Goal: Task Accomplishment & Management: Manage account settings

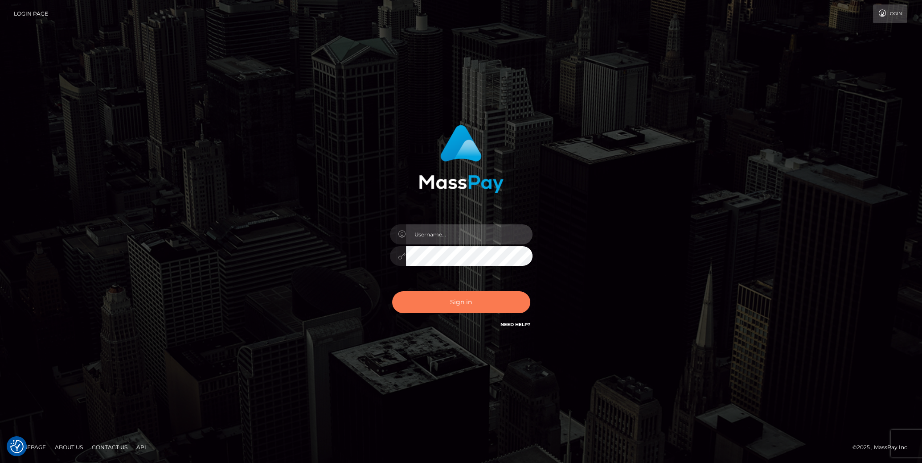
type input "cheli"
click at [447, 304] on button "Sign in" at bounding box center [461, 302] width 138 height 22
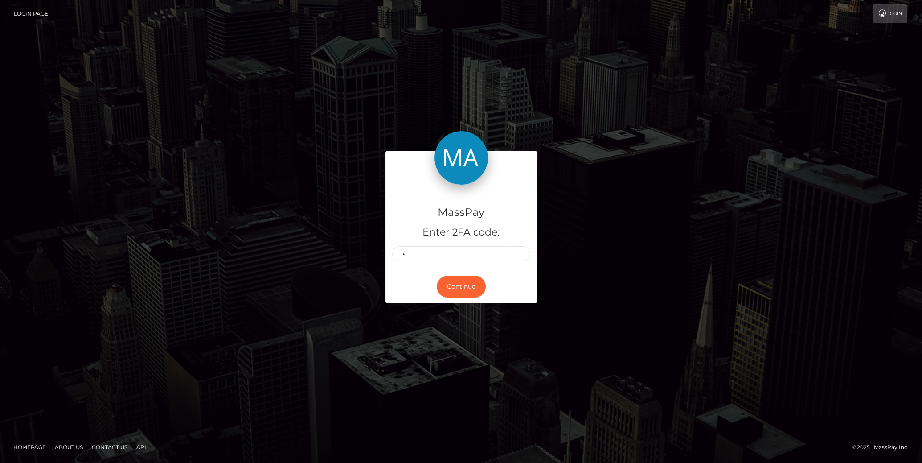
type input "5"
type input "6"
type input "1"
type input "0"
type input "3"
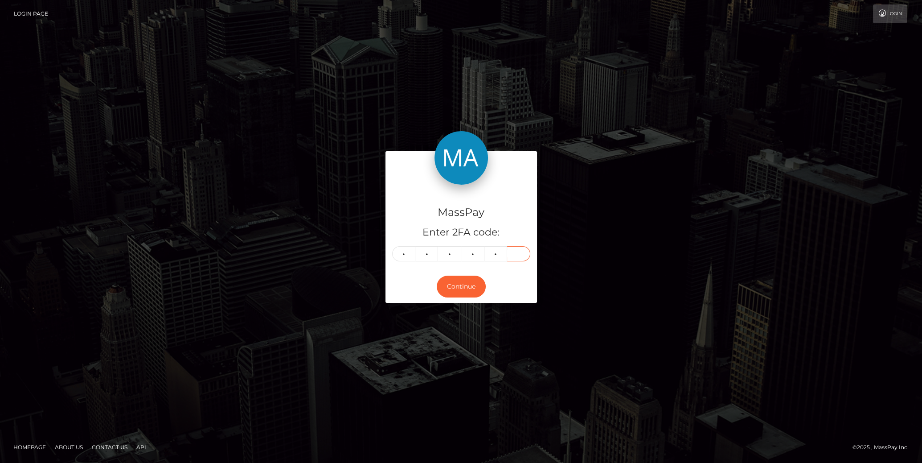
type input "1"
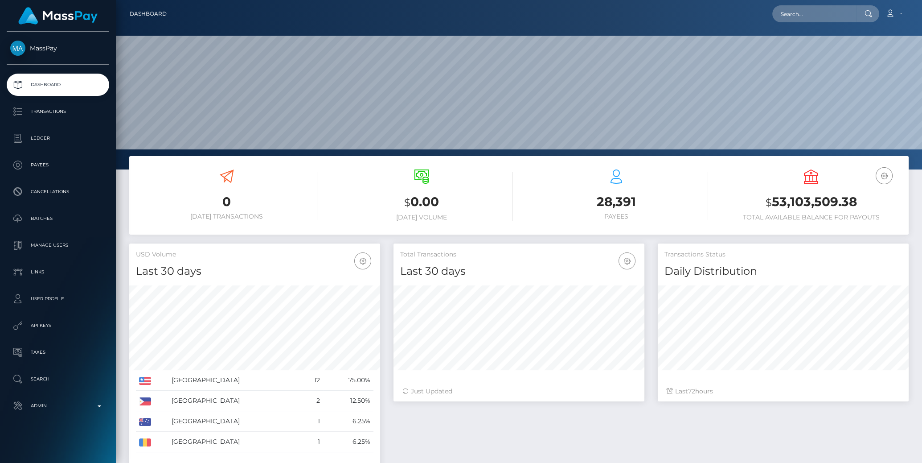
scroll to position [158, 251]
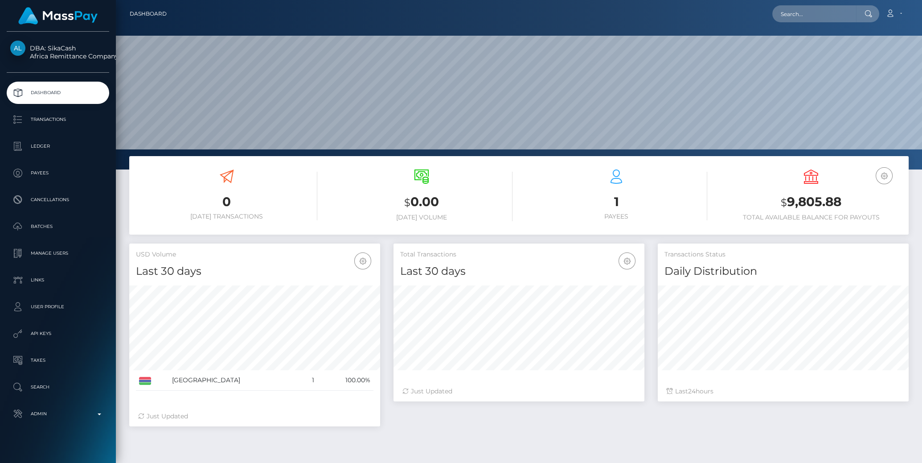
scroll to position [158, 251]
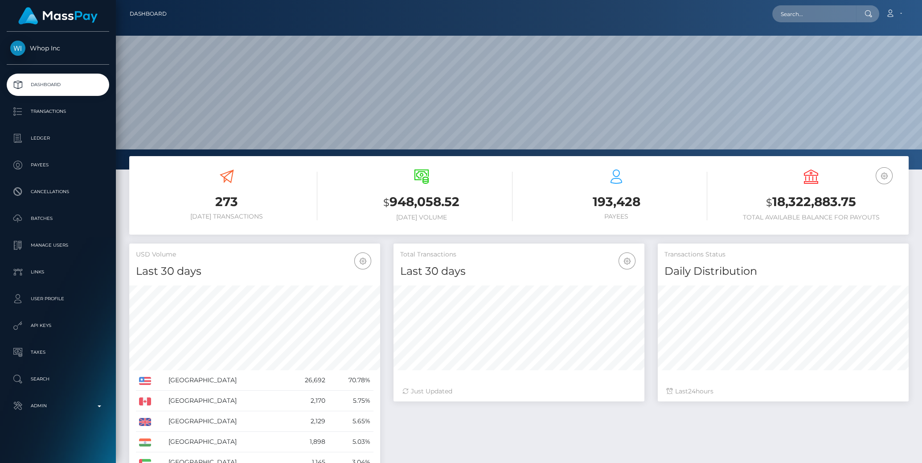
scroll to position [158, 251]
